Goal: Task Accomplishment & Management: Use online tool/utility

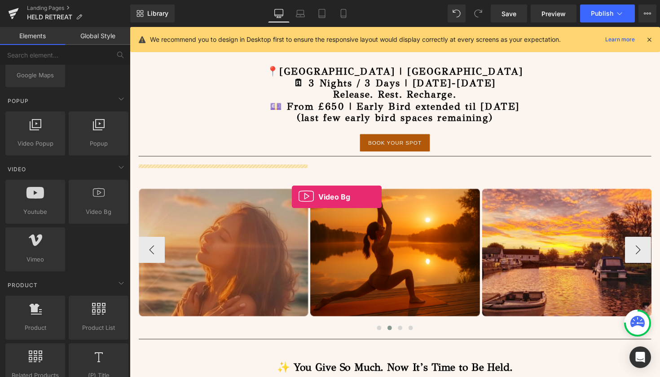
scroll to position [451, 0]
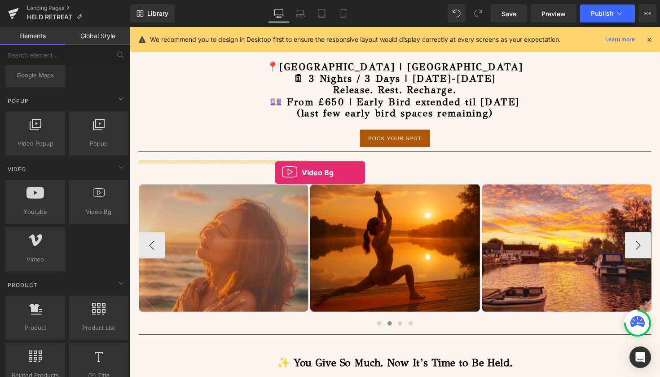
drag, startPoint x: 226, startPoint y: 227, endPoint x: 279, endPoint y: 176, distance: 73.4
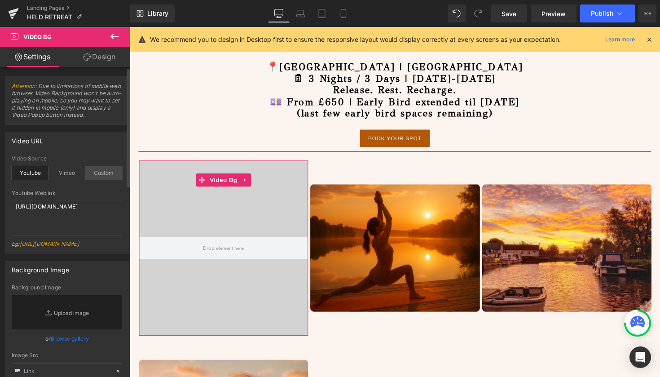
click at [105, 169] on div "Custom" at bounding box center [103, 172] width 37 height 13
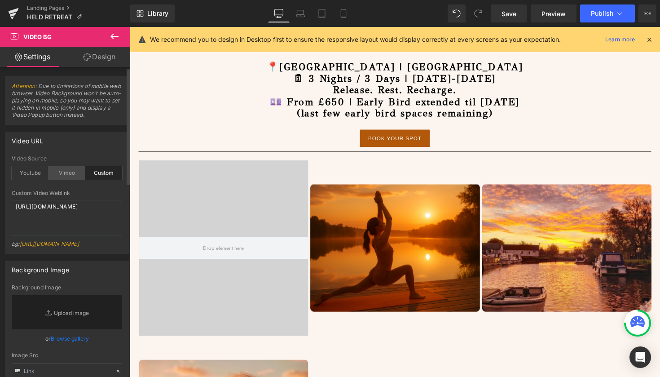
click at [68, 169] on div "Vimeo" at bounding box center [67, 172] width 37 height 13
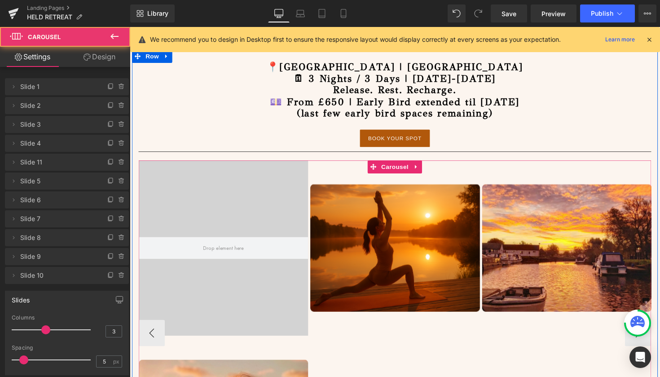
click at [385, 359] on div "Image Image Image Image Video Bg Image Image Image Image" at bounding box center [403, 341] width 1936 height 354
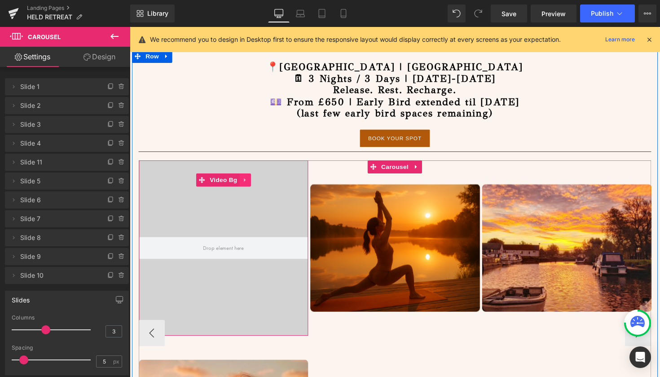
click at [248, 190] on link at bounding box center [248, 183] width 12 height 13
click at [254, 183] on icon at bounding box center [254, 184] width 6 height 6
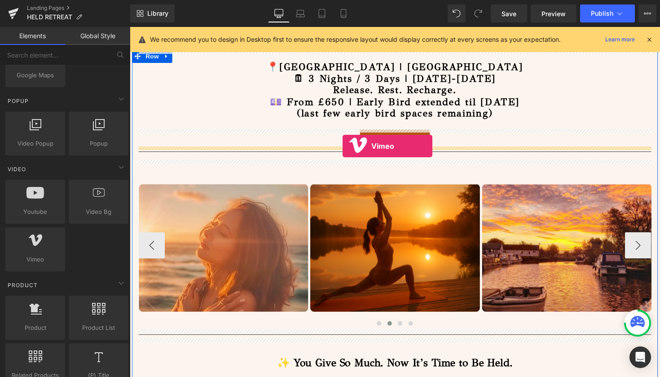
drag, startPoint x: 167, startPoint y: 275, endPoint x: 348, endPoint y: 149, distance: 220.2
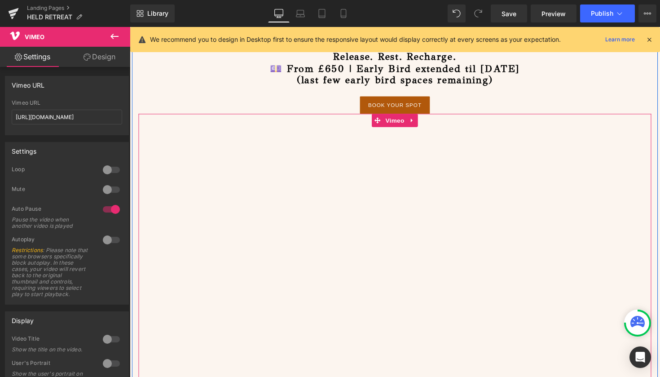
scroll to position [484, 0]
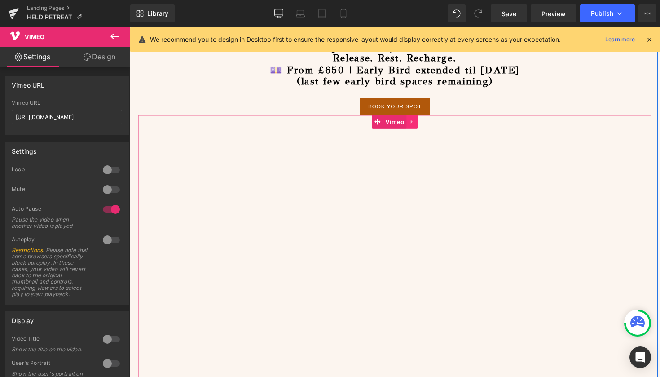
click at [418, 123] on icon at bounding box center [419, 124] width 2 height 4
click at [422, 123] on icon at bounding box center [425, 124] width 6 height 7
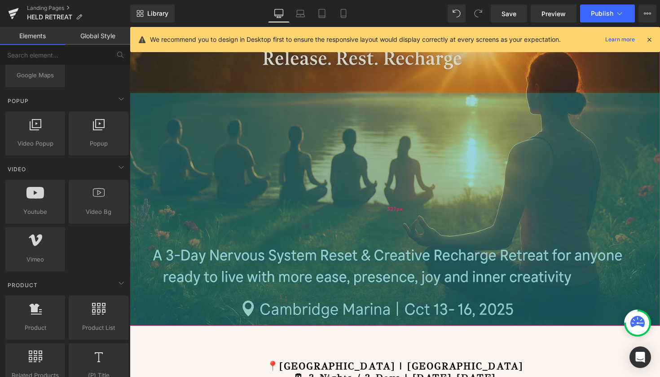
scroll to position [144, 0]
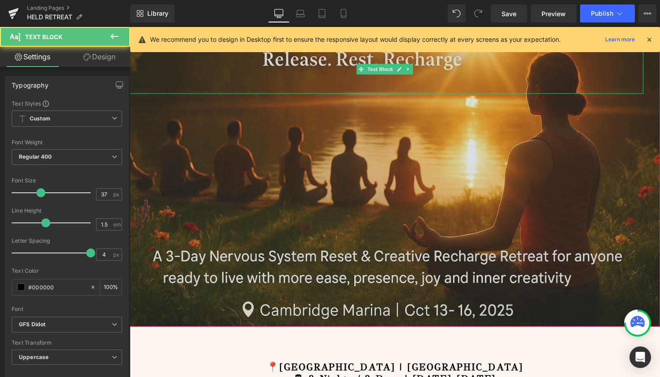
click at [356, 87] on div at bounding box center [393, 83] width 527 height 25
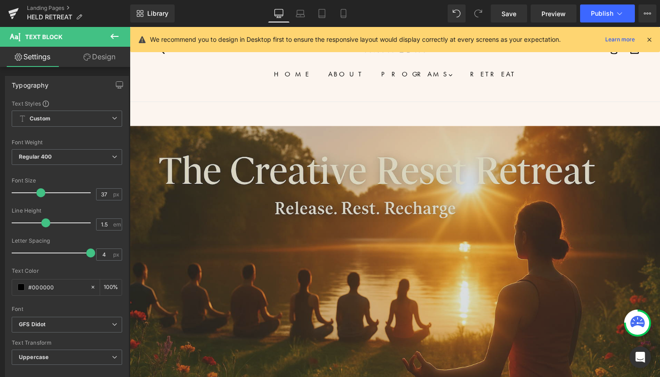
scroll to position [0, 0]
click at [647, 40] on icon at bounding box center [650, 39] width 8 height 8
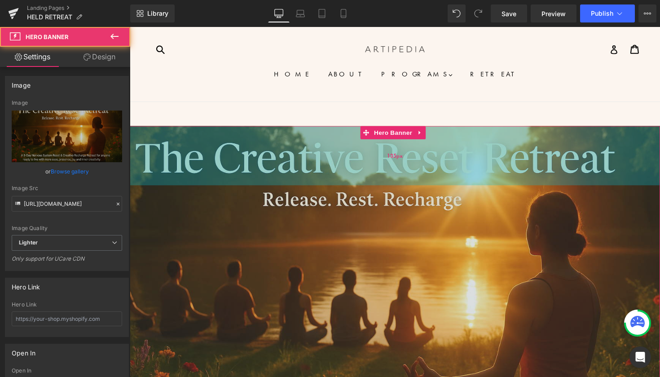
click at [286, 169] on div "135px" at bounding box center [402, 158] width 544 height 61
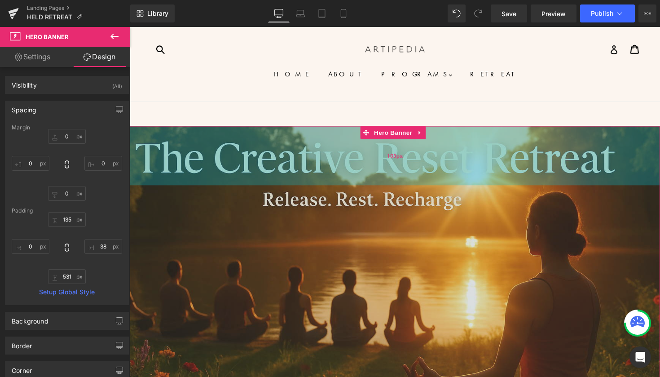
click at [287, 169] on div "135px" at bounding box center [402, 158] width 544 height 61
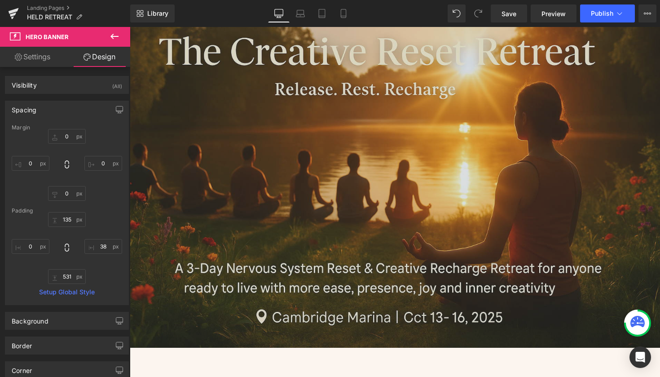
scroll to position [42, 0]
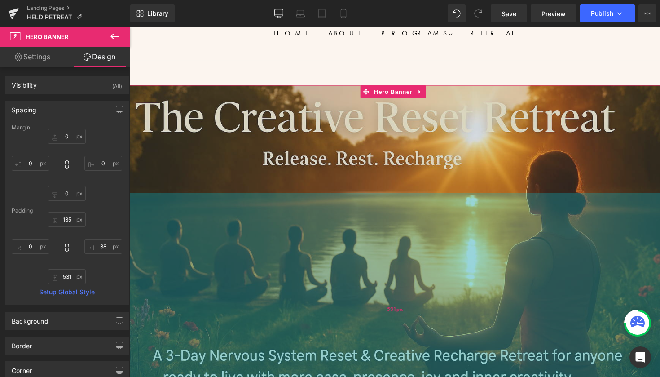
click at [295, 199] on div "531px" at bounding box center [402, 316] width 544 height 239
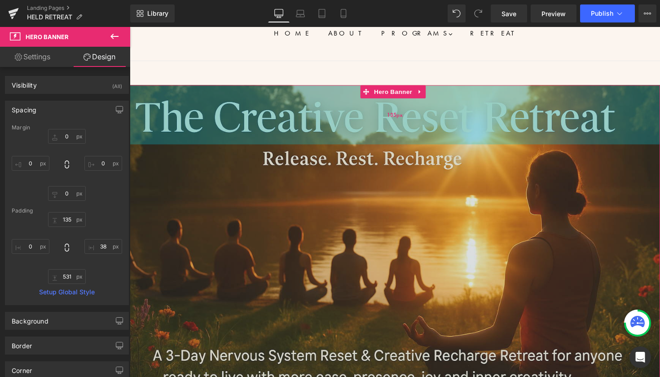
click at [248, 92] on div "135px" at bounding box center [402, 117] width 544 height 61
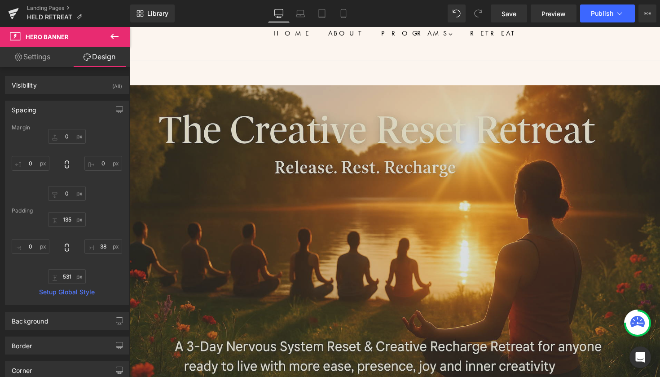
click at [73, 35] on span "Hero Banner" at bounding box center [54, 37] width 90 height 20
click at [117, 34] on icon at bounding box center [114, 36] width 11 height 11
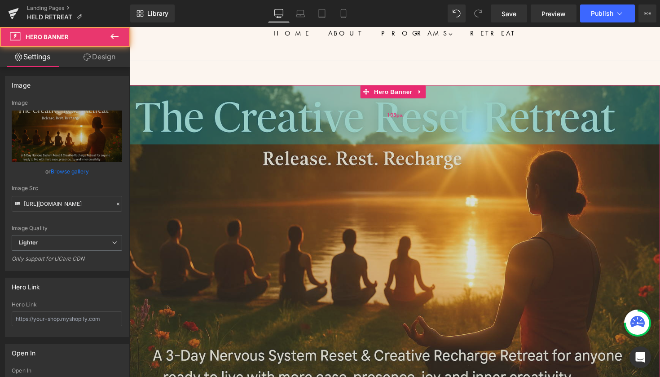
click at [203, 113] on div "135px" at bounding box center [402, 117] width 544 height 61
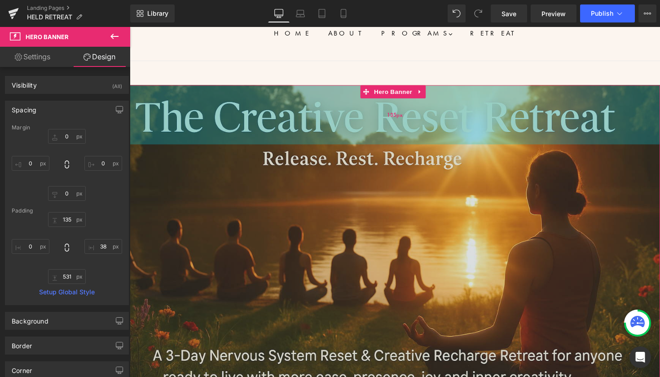
type input "135px"
click at [199, 107] on div "135px" at bounding box center [402, 117] width 544 height 61
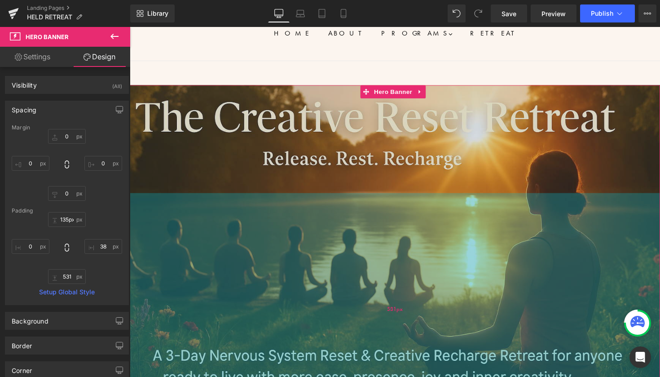
type input "531px"
click at [191, 202] on div "531px" at bounding box center [402, 316] width 544 height 239
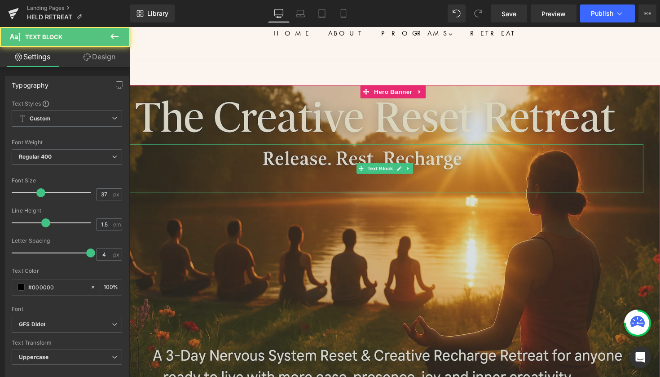
click at [186, 180] on div at bounding box center [393, 185] width 527 height 25
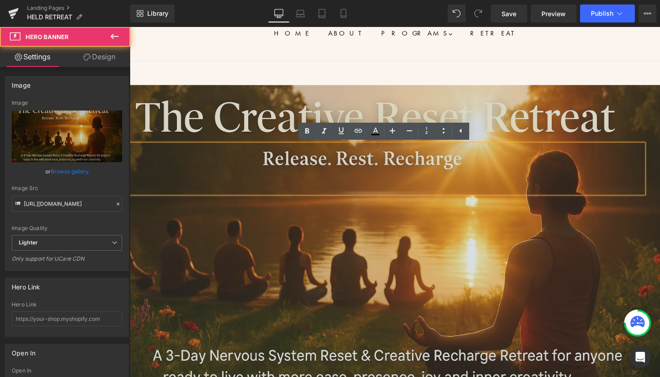
click at [302, 120] on div at bounding box center [402, 261] width 544 height 349
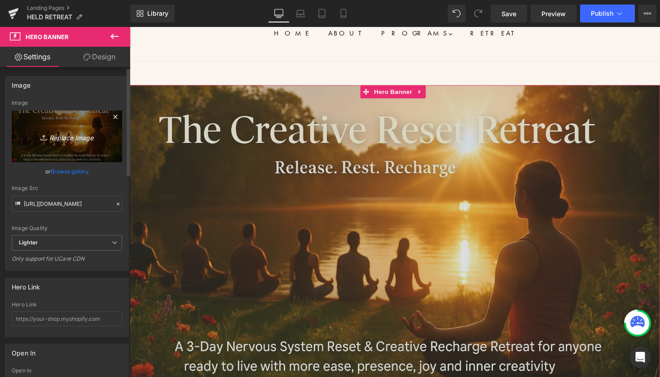
click at [60, 137] on icon "Replace Image" at bounding box center [67, 136] width 72 height 11
type input "C:\fakepath\IMG_3228.jpg"
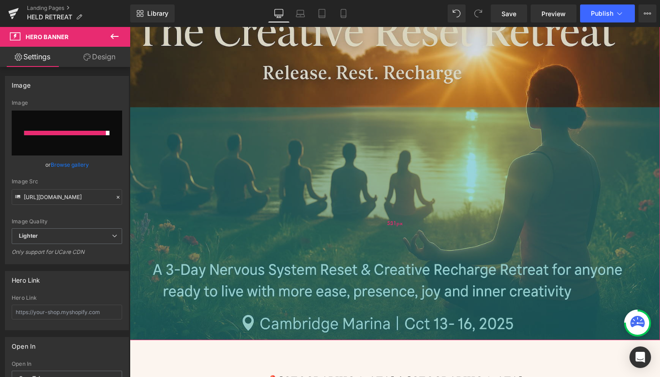
type input "[URL][DOMAIN_NAME]"
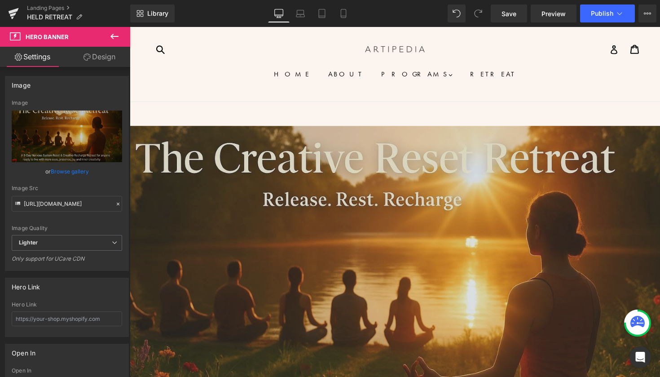
scroll to position [0, 0]
